Goal: Task Accomplishment & Management: Use online tool/utility

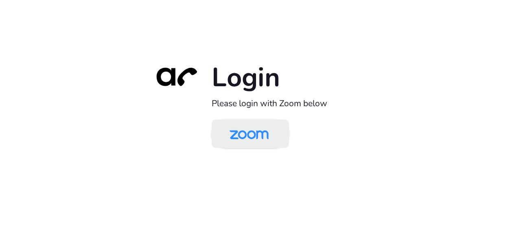
click at [255, 130] on img at bounding box center [249, 134] width 56 height 26
click at [268, 135] on img at bounding box center [249, 134] width 56 height 26
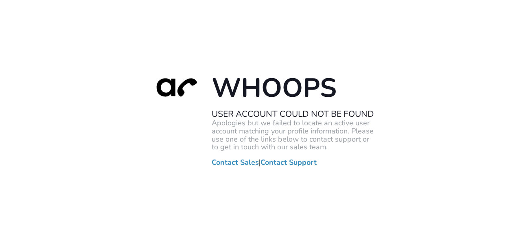
click at [78, 69] on div "Whoops User Account Could Not Be Found Apologies but we failed to locate an act…" at bounding box center [260, 119] width 521 height 238
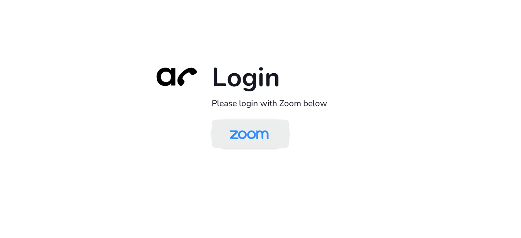
click at [246, 135] on img at bounding box center [249, 134] width 56 height 26
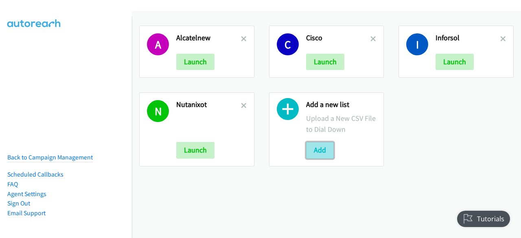
click at [323, 157] on button "Add" at bounding box center [320, 150] width 28 height 16
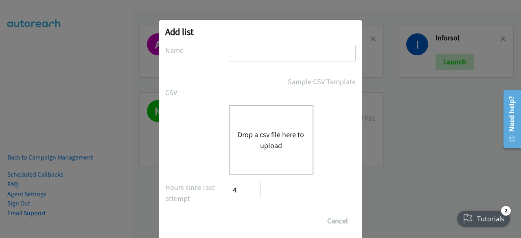
click at [264, 54] on input "text" at bounding box center [292, 53] width 127 height 17
type input "inforsunsys"
click at [257, 133] on button "Drop a csv file here to upload" at bounding box center [271, 140] width 67 height 22
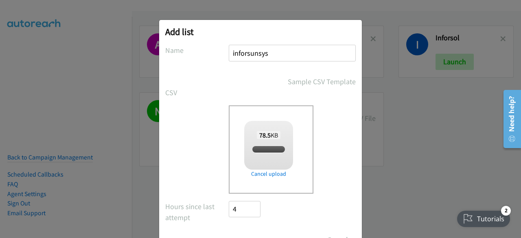
checkbox input "true"
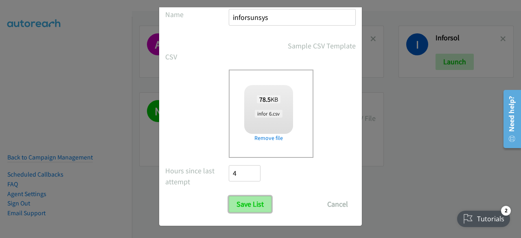
click at [251, 209] on input "Save List" at bounding box center [250, 204] width 43 height 16
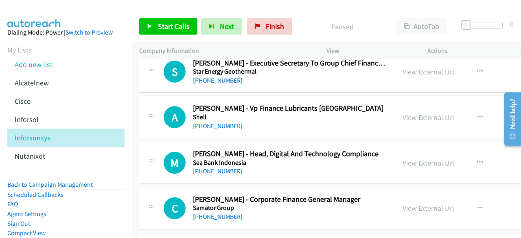
scroll to position [37, 0]
click at [406, 113] on link "View External Url" at bounding box center [428, 116] width 52 height 9
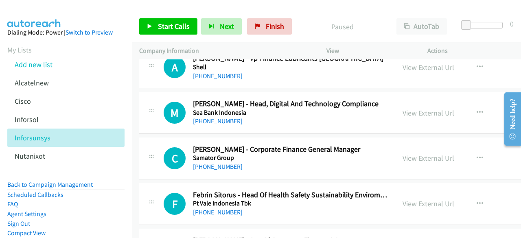
scroll to position [91, 0]
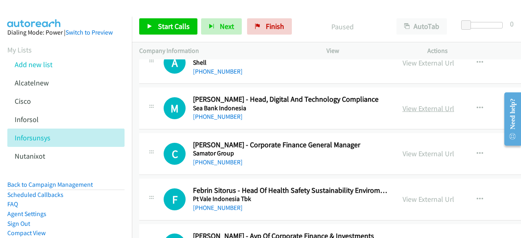
click at [402, 110] on link "View External Url" at bounding box center [428, 108] width 52 height 9
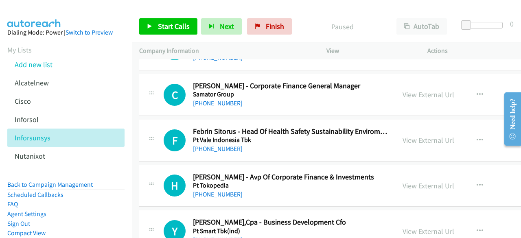
scroll to position [150, 0]
click at [402, 95] on link "View External Url" at bounding box center [428, 93] width 52 height 9
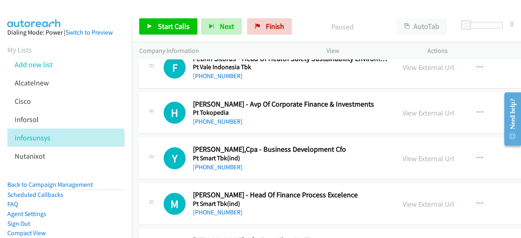
scroll to position [237, 0]
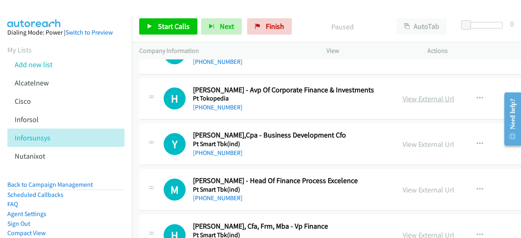
click at [406, 101] on link "View External Url" at bounding box center [428, 98] width 52 height 9
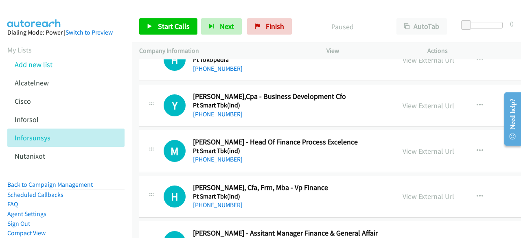
scroll to position [285, 0]
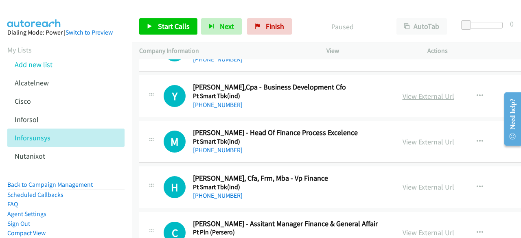
click at [419, 92] on link "View External Url" at bounding box center [428, 96] width 52 height 9
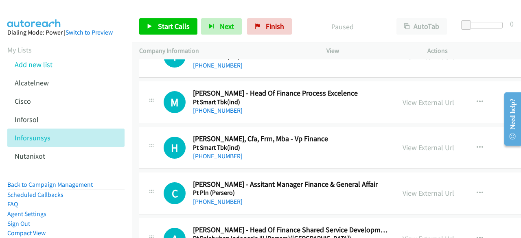
scroll to position [326, 0]
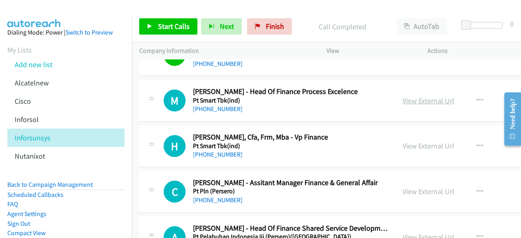
click at [402, 97] on link "View External Url" at bounding box center [428, 100] width 52 height 9
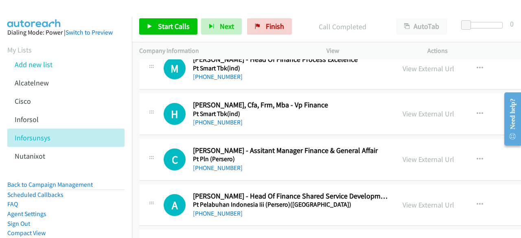
scroll to position [368, 0]
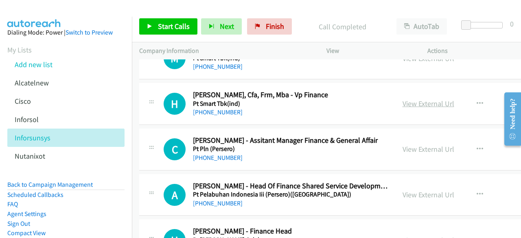
click at [402, 104] on link "View External Url" at bounding box center [428, 103] width 52 height 9
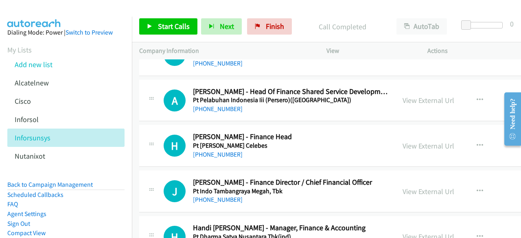
scroll to position [463, 0]
click at [402, 101] on link "View External Url" at bounding box center [428, 99] width 52 height 9
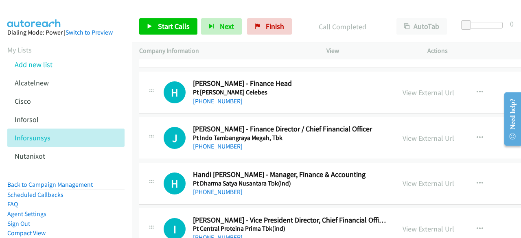
scroll to position [520, 0]
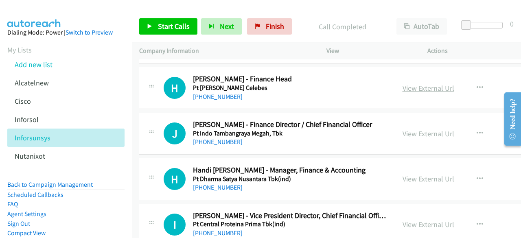
click at [402, 86] on link "View External Url" at bounding box center [428, 87] width 52 height 9
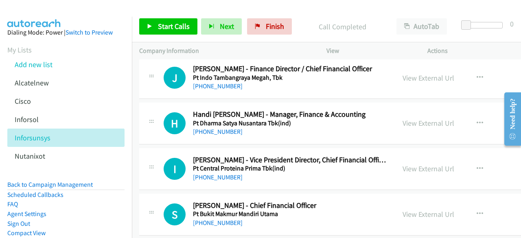
scroll to position [576, 0]
click at [412, 77] on link "View External Url" at bounding box center [428, 77] width 52 height 9
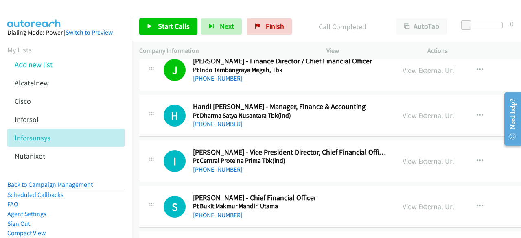
scroll to position [578, 0]
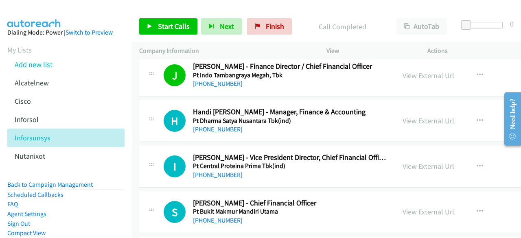
click at [402, 120] on link "View External Url" at bounding box center [428, 120] width 52 height 9
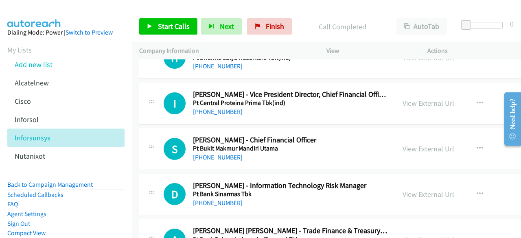
scroll to position [643, 0]
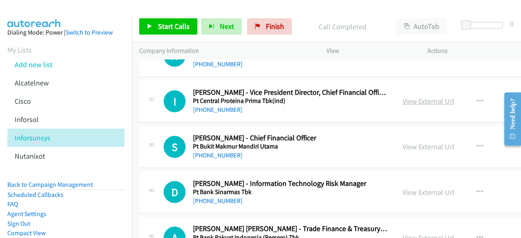
click at [407, 100] on link "View External Url" at bounding box center [428, 100] width 52 height 9
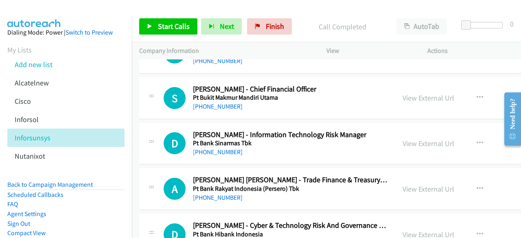
scroll to position [693, 0]
click at [404, 96] on link "View External Url" at bounding box center [428, 97] width 52 height 9
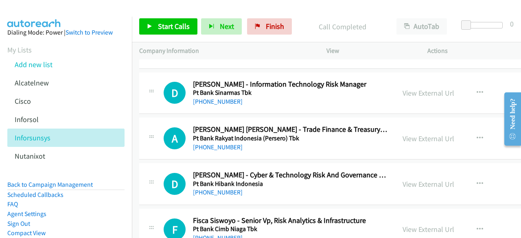
scroll to position [743, 0]
click at [403, 92] on link "View External Url" at bounding box center [428, 92] width 52 height 9
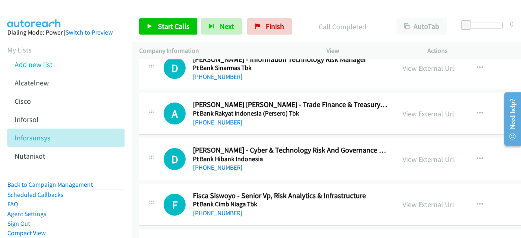
scroll to position [770, 0]
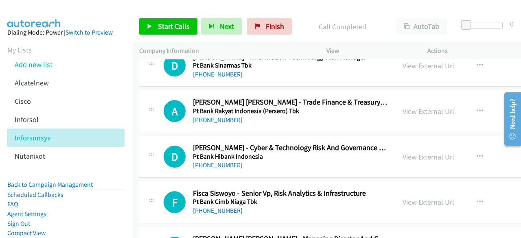
click at [412, 113] on div "View External Url" at bounding box center [428, 111] width 52 height 11
click at [413, 111] on link "View External Url" at bounding box center [428, 111] width 52 height 9
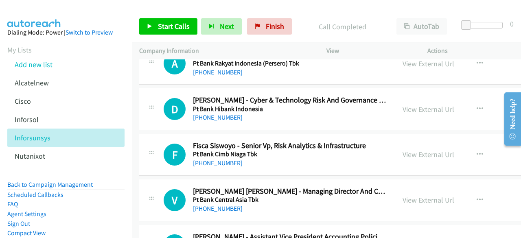
scroll to position [825, 0]
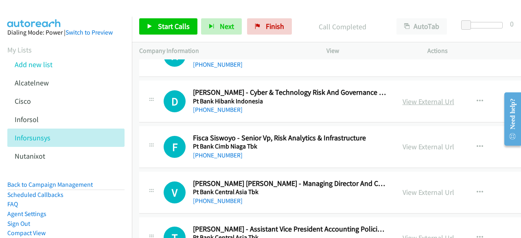
click at [402, 98] on link "View External Url" at bounding box center [428, 101] width 52 height 9
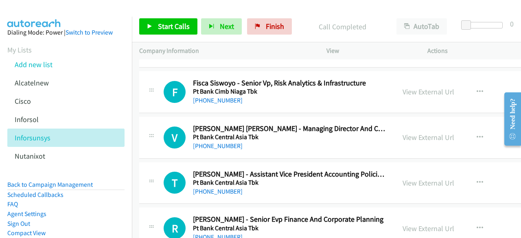
scroll to position [887, 0]
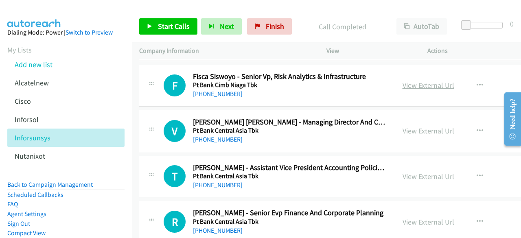
click at [411, 81] on link "View External Url" at bounding box center [428, 85] width 52 height 9
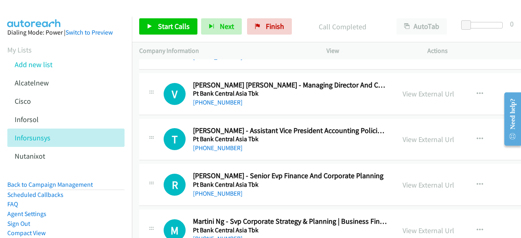
scroll to position [924, 0]
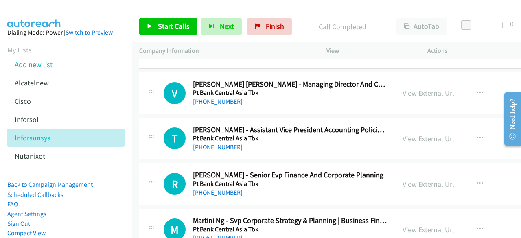
click at [420, 135] on link "View External Url" at bounding box center [428, 138] width 52 height 9
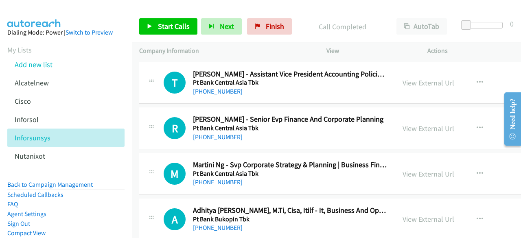
scroll to position [1001, 0]
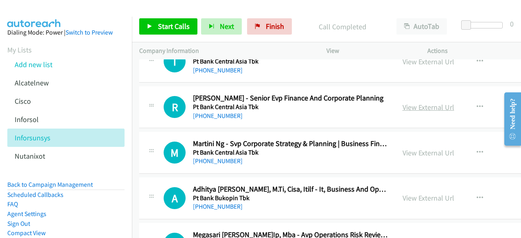
click at [402, 105] on link "View External Url" at bounding box center [428, 106] width 52 height 9
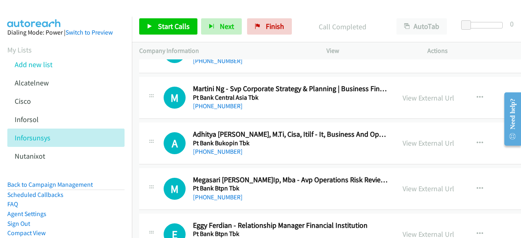
scroll to position [1058, 0]
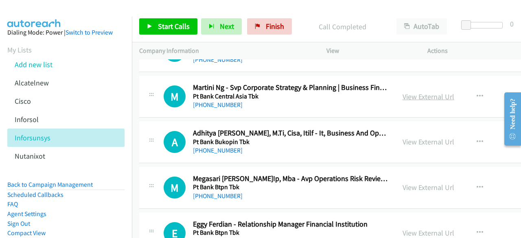
click at [411, 93] on link "View External Url" at bounding box center [428, 96] width 52 height 9
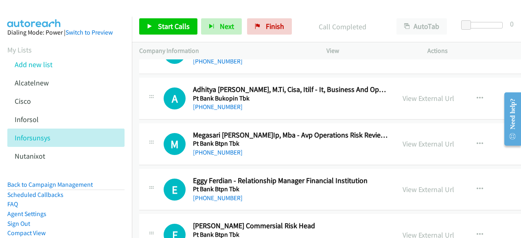
scroll to position [1103, 0]
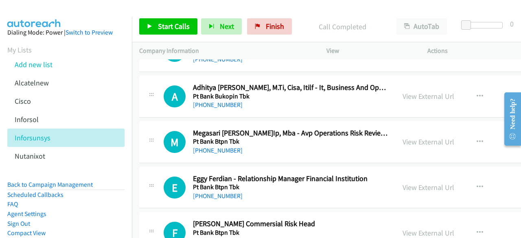
click at [414, 98] on div "View External Url View External Url Schedule/Manage Callback Start Calls Here R…" at bounding box center [462, 96] width 135 height 27
click at [414, 94] on link "View External Url" at bounding box center [428, 96] width 52 height 9
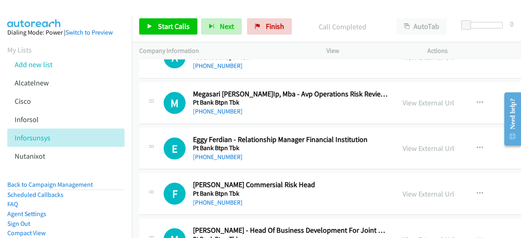
scroll to position [1146, 0]
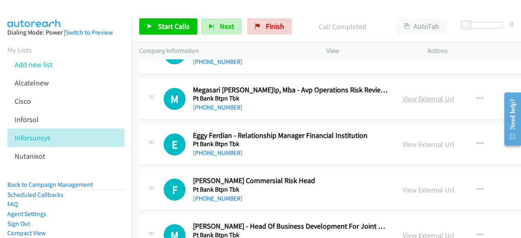
click at [406, 97] on link "View External Url" at bounding box center [428, 98] width 52 height 9
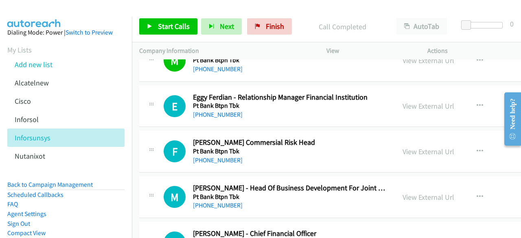
scroll to position [1217, 0]
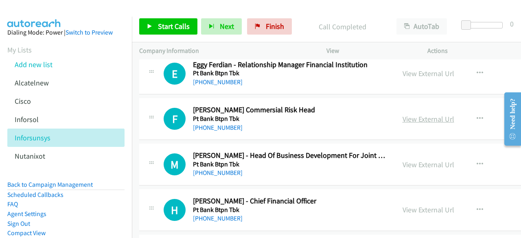
click at [403, 114] on link "View External Url" at bounding box center [428, 118] width 52 height 9
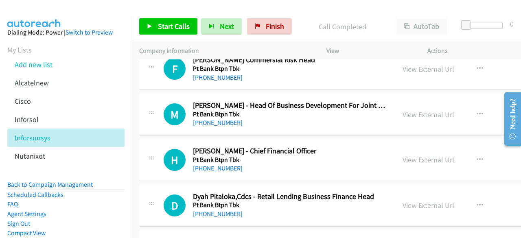
scroll to position [1268, 0]
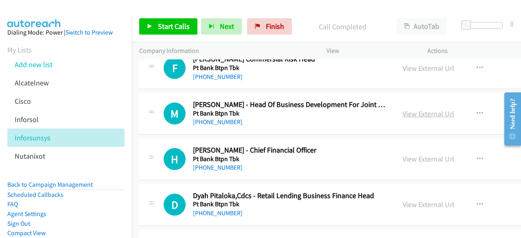
click at [411, 109] on link "View External Url" at bounding box center [428, 113] width 52 height 9
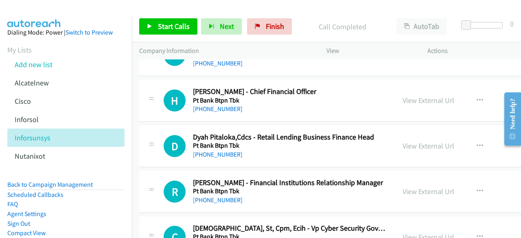
scroll to position [1327, 0]
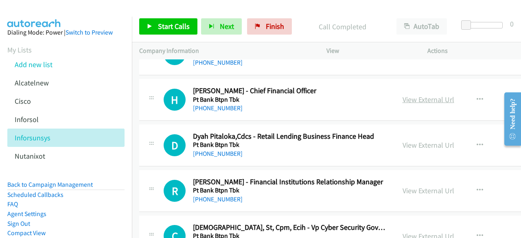
click at [402, 96] on link "View External Url" at bounding box center [428, 99] width 52 height 9
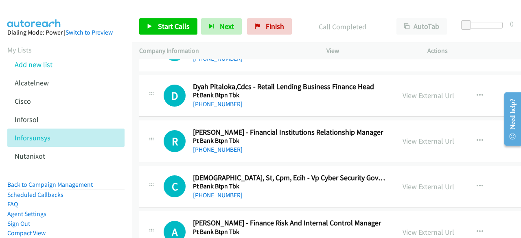
scroll to position [1378, 0]
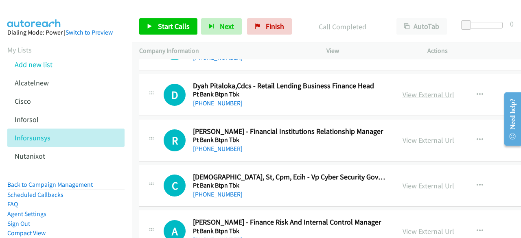
click at [402, 92] on link "View External Url" at bounding box center [428, 94] width 52 height 9
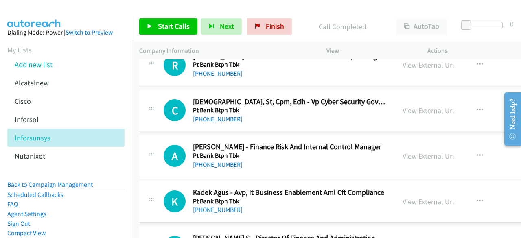
scroll to position [1453, 0]
click at [406, 105] on link "View External Url" at bounding box center [428, 109] width 52 height 9
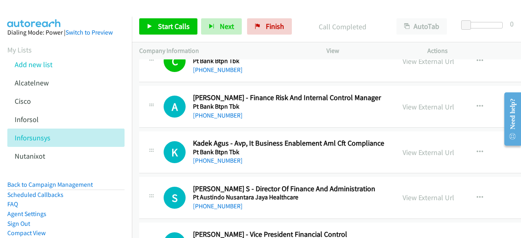
scroll to position [1503, 0]
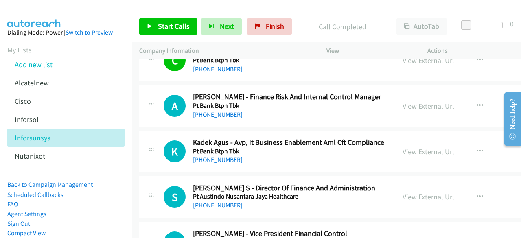
click at [402, 104] on link "View External Url" at bounding box center [428, 105] width 52 height 9
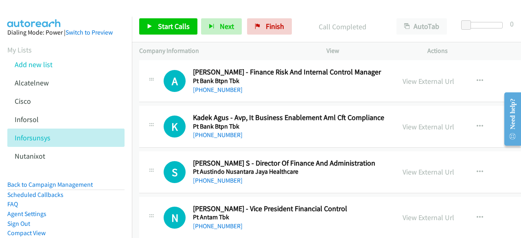
scroll to position [1531, 0]
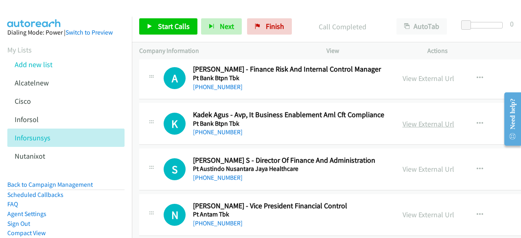
click at [406, 119] on link "View External Url" at bounding box center [428, 123] width 52 height 9
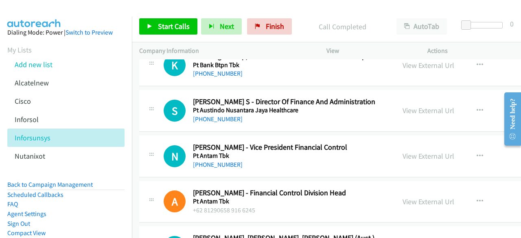
scroll to position [1590, 0]
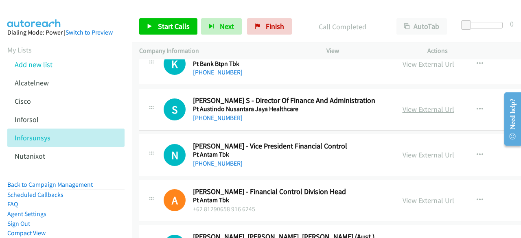
click at [402, 105] on link "View External Url" at bounding box center [428, 109] width 52 height 9
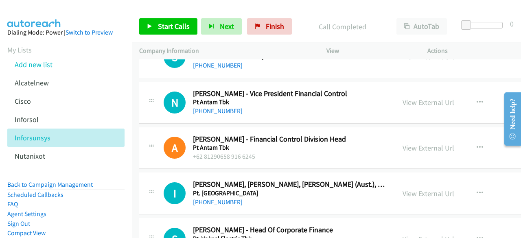
scroll to position [1644, 0]
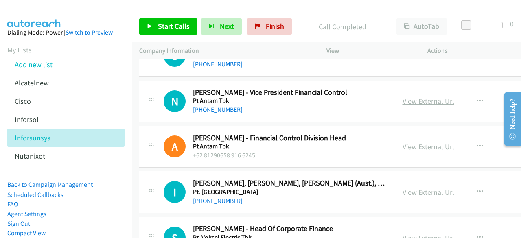
click at [415, 96] on link "View External Url" at bounding box center [428, 100] width 52 height 9
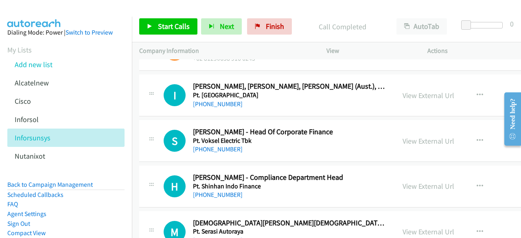
scroll to position [1741, 0]
click at [413, 90] on link "View External Url" at bounding box center [428, 94] width 52 height 9
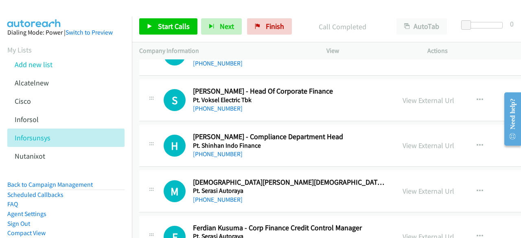
scroll to position [1781, 0]
click at [403, 96] on link "View External Url" at bounding box center [428, 100] width 52 height 9
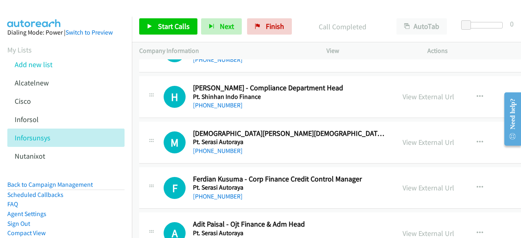
scroll to position [1831, 0]
click at [402, 92] on link "View External Url" at bounding box center [428, 96] width 52 height 9
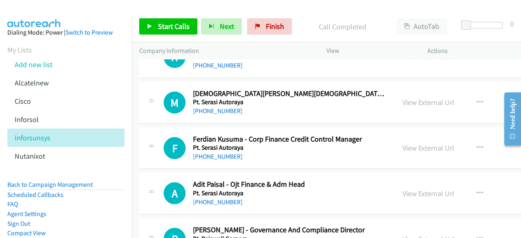
scroll to position [1871, 0]
click at [404, 97] on link "View External Url" at bounding box center [428, 101] width 52 height 9
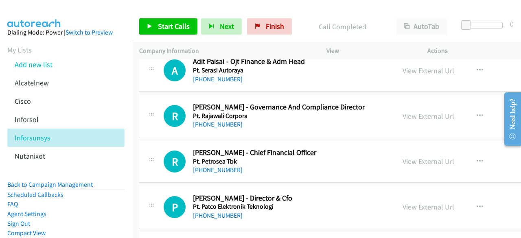
scroll to position [1999, 0]
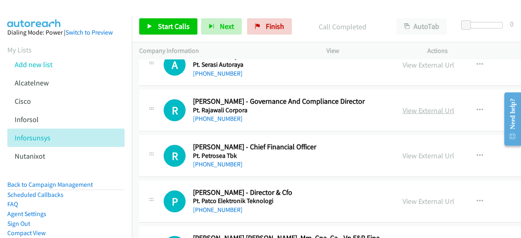
click at [411, 106] on link "View External Url" at bounding box center [428, 110] width 52 height 9
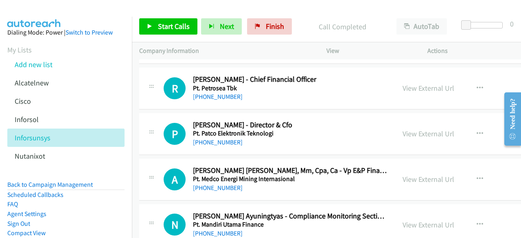
scroll to position [2067, 0]
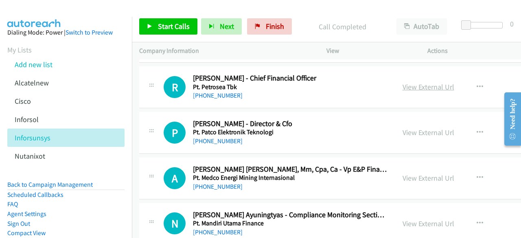
click at [402, 82] on link "View External Url" at bounding box center [428, 86] width 52 height 9
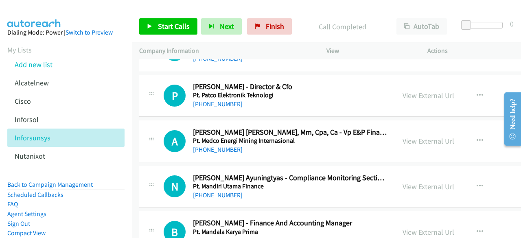
scroll to position [2105, 0]
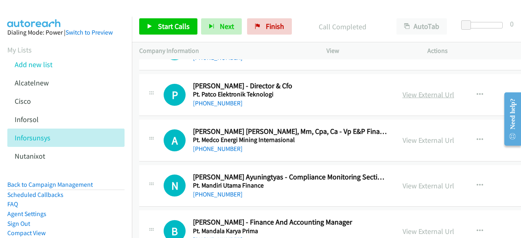
click at [406, 90] on link "View External Url" at bounding box center [428, 94] width 52 height 9
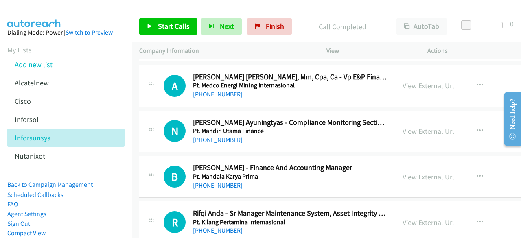
scroll to position [2160, 0]
click at [409, 81] on link "View External Url" at bounding box center [428, 85] width 52 height 9
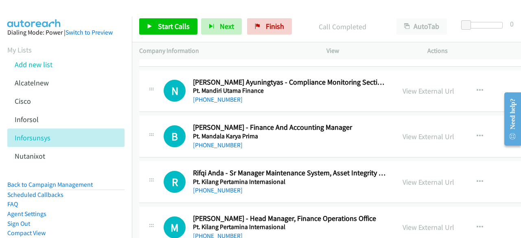
scroll to position [2200, 0]
click at [403, 86] on link "View External Url" at bounding box center [428, 90] width 52 height 9
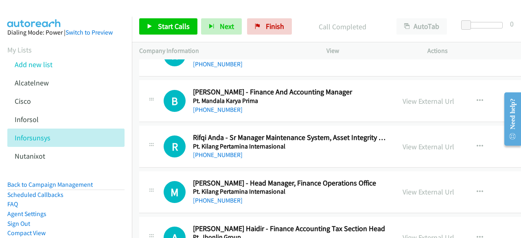
scroll to position [2241, 0]
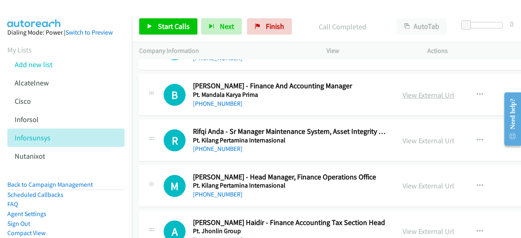
click at [402, 90] on link "View External Url" at bounding box center [428, 94] width 52 height 9
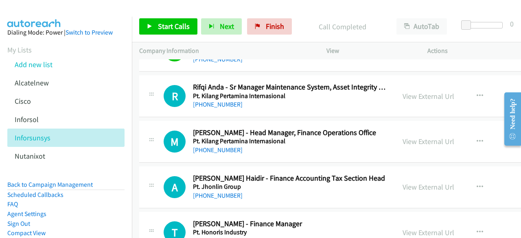
scroll to position [2287, 0]
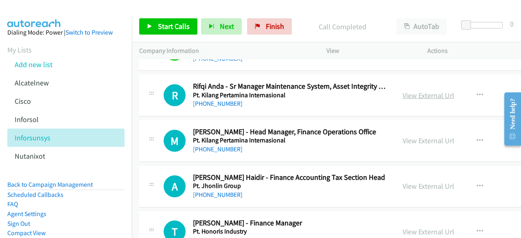
click at [402, 91] on link "View External Url" at bounding box center [428, 95] width 52 height 9
click at [402, 136] on link "View External Url" at bounding box center [428, 140] width 52 height 9
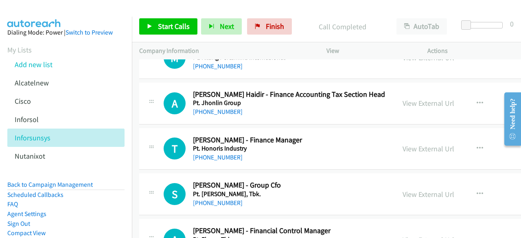
scroll to position [2370, 0]
click at [405, 100] on link "View External Url" at bounding box center [428, 102] width 52 height 9
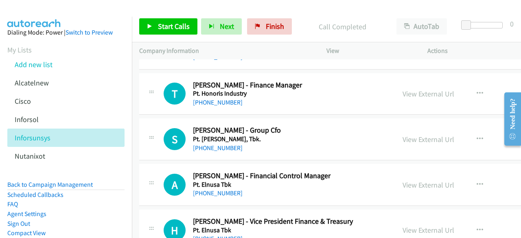
scroll to position [2428, 0]
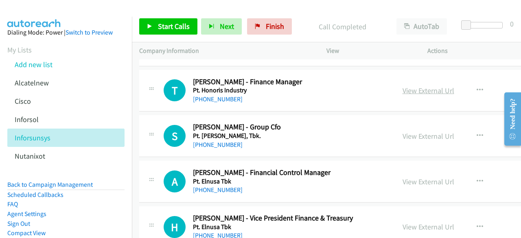
click at [403, 86] on link "View External Url" at bounding box center [428, 90] width 52 height 9
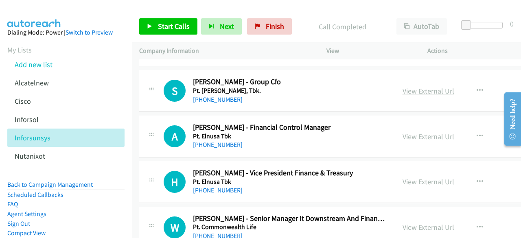
scroll to position [2474, 0]
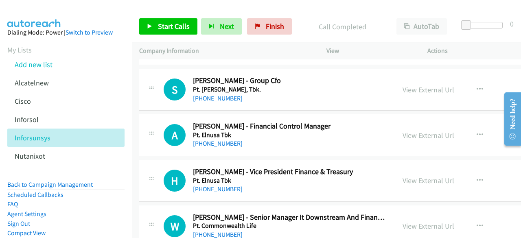
click at [411, 85] on link "View External Url" at bounding box center [428, 89] width 52 height 9
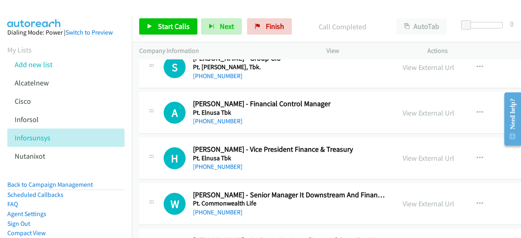
scroll to position [2498, 0]
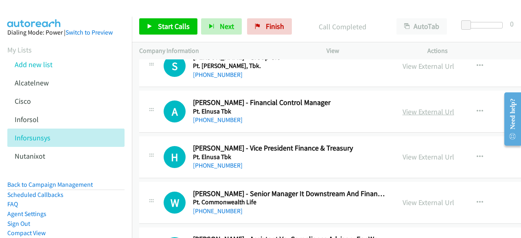
click at [402, 107] on link "View External Url" at bounding box center [428, 111] width 52 height 9
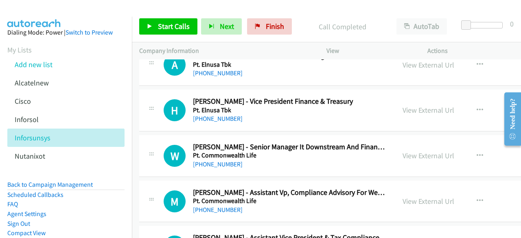
scroll to position [2545, 0]
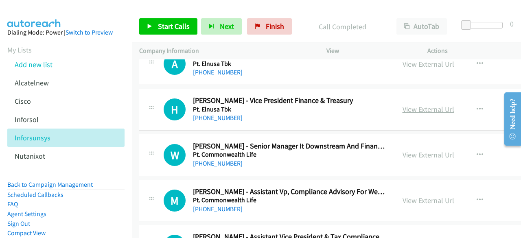
click at [414, 105] on link "View External Url" at bounding box center [428, 109] width 52 height 9
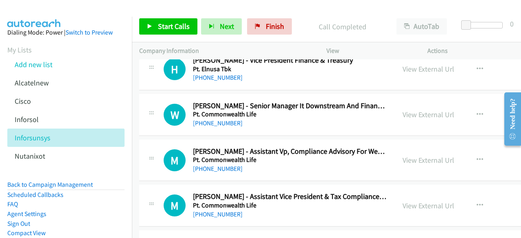
scroll to position [2595, 0]
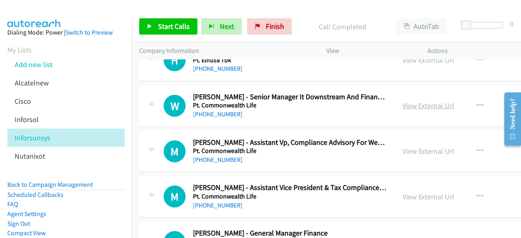
click at [408, 101] on link "View External Url" at bounding box center [428, 105] width 52 height 9
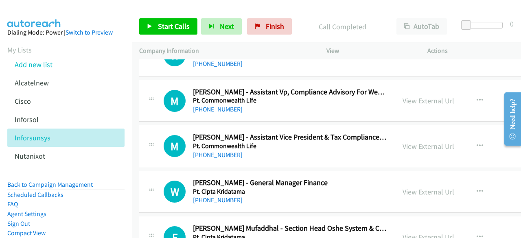
scroll to position [2645, 0]
click at [413, 96] on link "View External Url" at bounding box center [428, 100] width 52 height 9
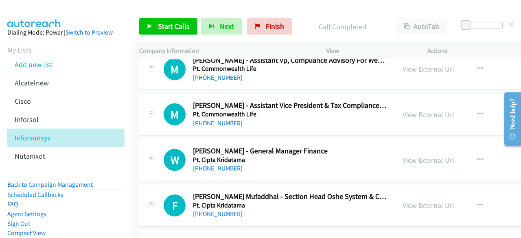
scroll to position [2680, 0]
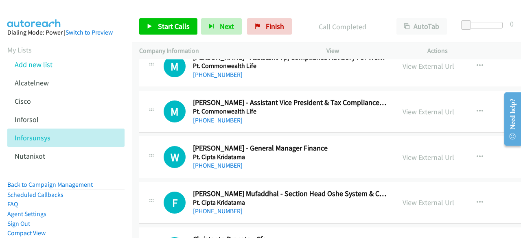
click at [408, 107] on link "View External Url" at bounding box center [428, 111] width 52 height 9
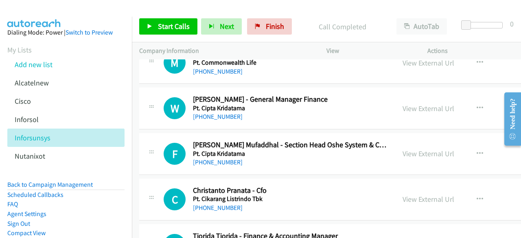
click at [408, 103] on div "View External Url" at bounding box center [428, 108] width 52 height 11
click at [410, 104] on link "View External Url" at bounding box center [428, 108] width 52 height 9
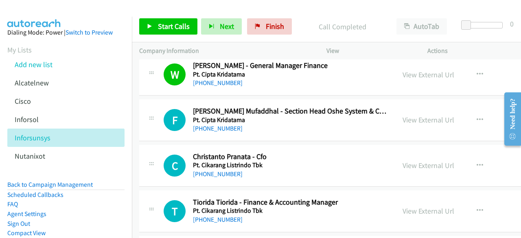
scroll to position [2773, 0]
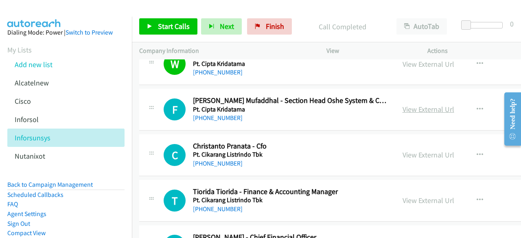
click at [402, 105] on link "View External Url" at bounding box center [428, 109] width 52 height 9
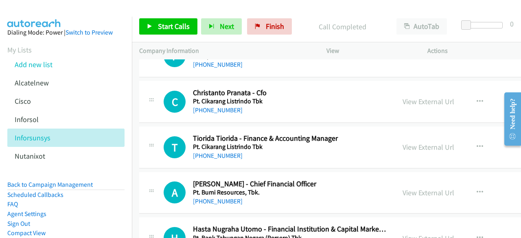
scroll to position [2827, 0]
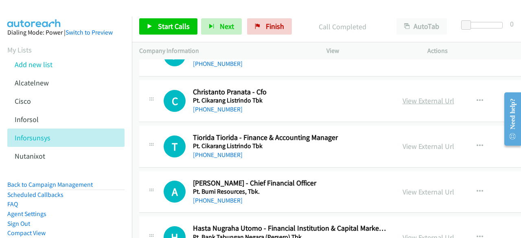
click at [410, 96] on link "View External Url" at bounding box center [428, 100] width 52 height 9
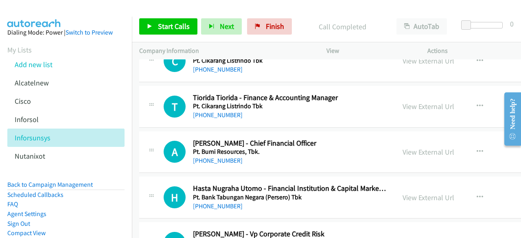
scroll to position [2869, 0]
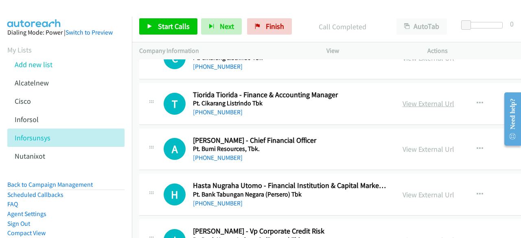
click at [408, 99] on link "View External Url" at bounding box center [428, 103] width 52 height 9
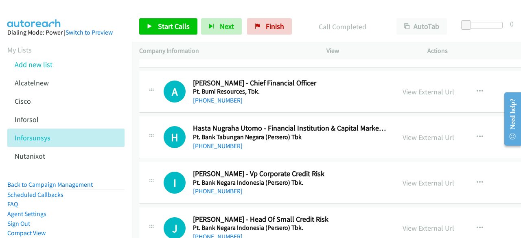
scroll to position [2927, 0]
click at [409, 132] on link "View External Url" at bounding box center [428, 136] width 52 height 9
click at [38, 183] on link "Back to Campaign Management" at bounding box center [49, 185] width 85 height 8
